Goal: Information Seeking & Learning: Check status

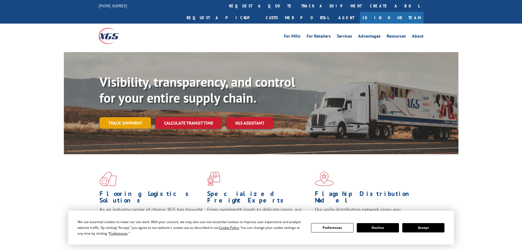
click at [122, 117] on link "Track shipment" at bounding box center [125, 123] width 52 height 12
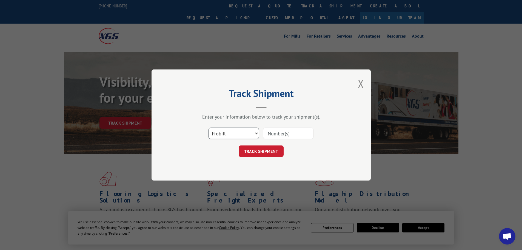
click at [219, 130] on select "Select category... Probill BOL PO" at bounding box center [234, 133] width 50 height 12
select select "bol"
click at [209, 127] on select "Select category... Probill BOL PO" at bounding box center [234, 133] width 50 height 12
click at [302, 131] on input at bounding box center [288, 133] width 50 height 12
paste input "5530970"
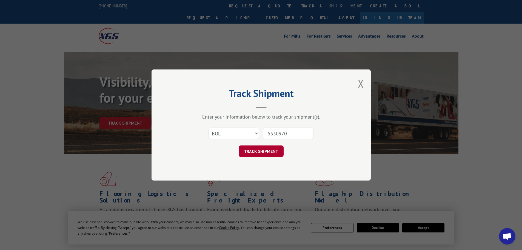
type input "5530970"
click at [273, 150] on button "TRACK SHIPMENT" at bounding box center [261, 151] width 45 height 12
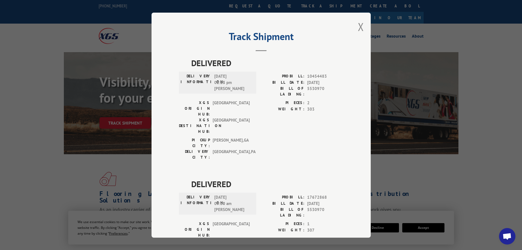
click at [355, 25] on div "Track Shipment DELIVERED DELIVERY INFORMATION: [DATE] 02:13 pm [PERSON_NAME]: 1…" at bounding box center [261, 125] width 219 height 225
click at [358, 25] on button "Close modal" at bounding box center [361, 26] width 6 height 15
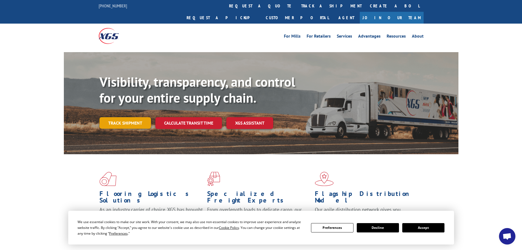
click at [118, 117] on link "Track shipment" at bounding box center [125, 123] width 52 height 12
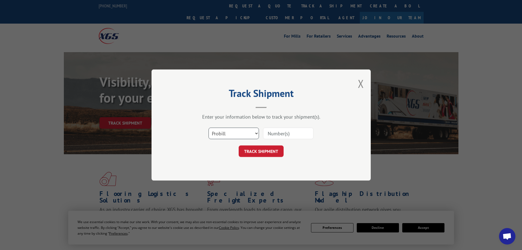
click at [224, 132] on select "Select category... Probill BOL PO" at bounding box center [234, 133] width 50 height 12
select select "bol"
click at [209, 127] on select "Select category... Probill BOL PO" at bounding box center [234, 133] width 50 height 12
click at [279, 133] on input at bounding box center [288, 133] width 50 height 12
paste input "5569319"
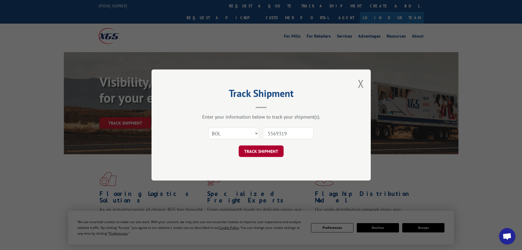
type input "5569319"
click at [278, 147] on button "TRACK SHIPMENT" at bounding box center [261, 151] width 45 height 12
